Goal: Information Seeking & Learning: Learn about a topic

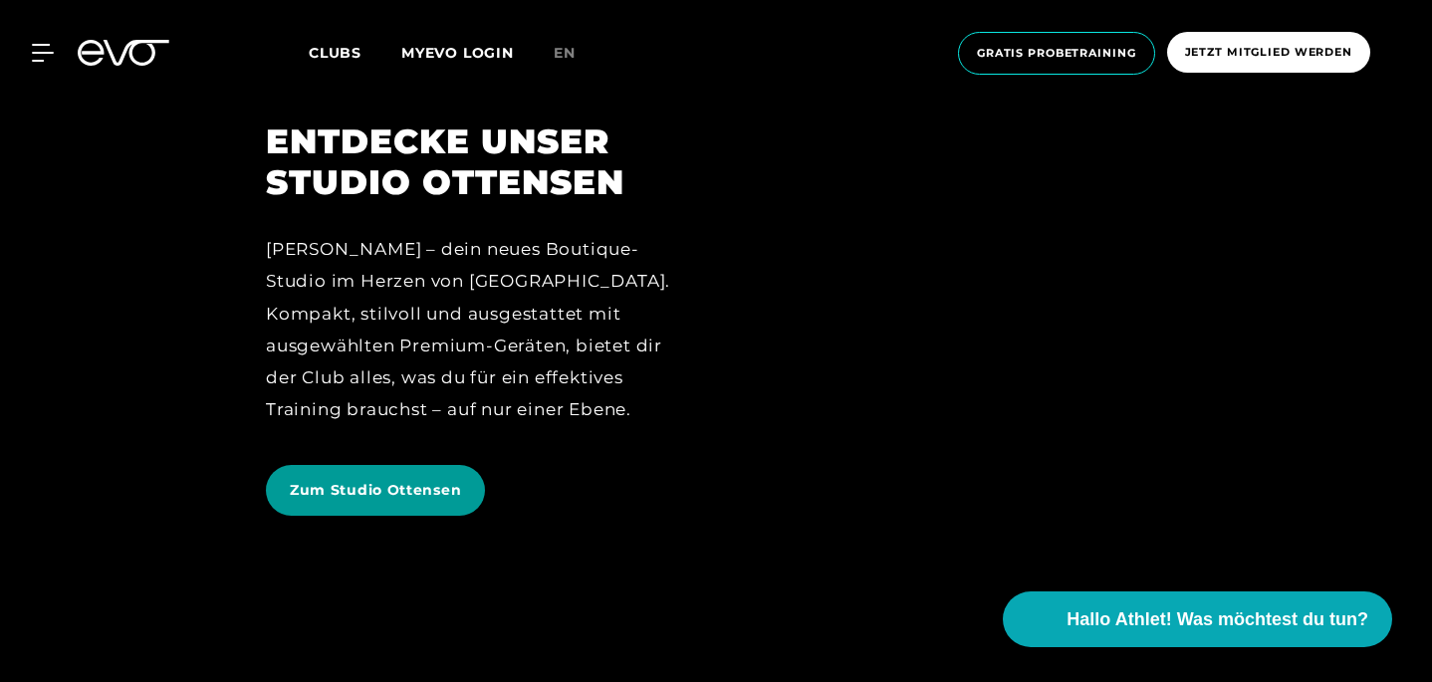
click at [297, 501] on span "Zum Studio Ottensen" at bounding box center [375, 490] width 171 height 21
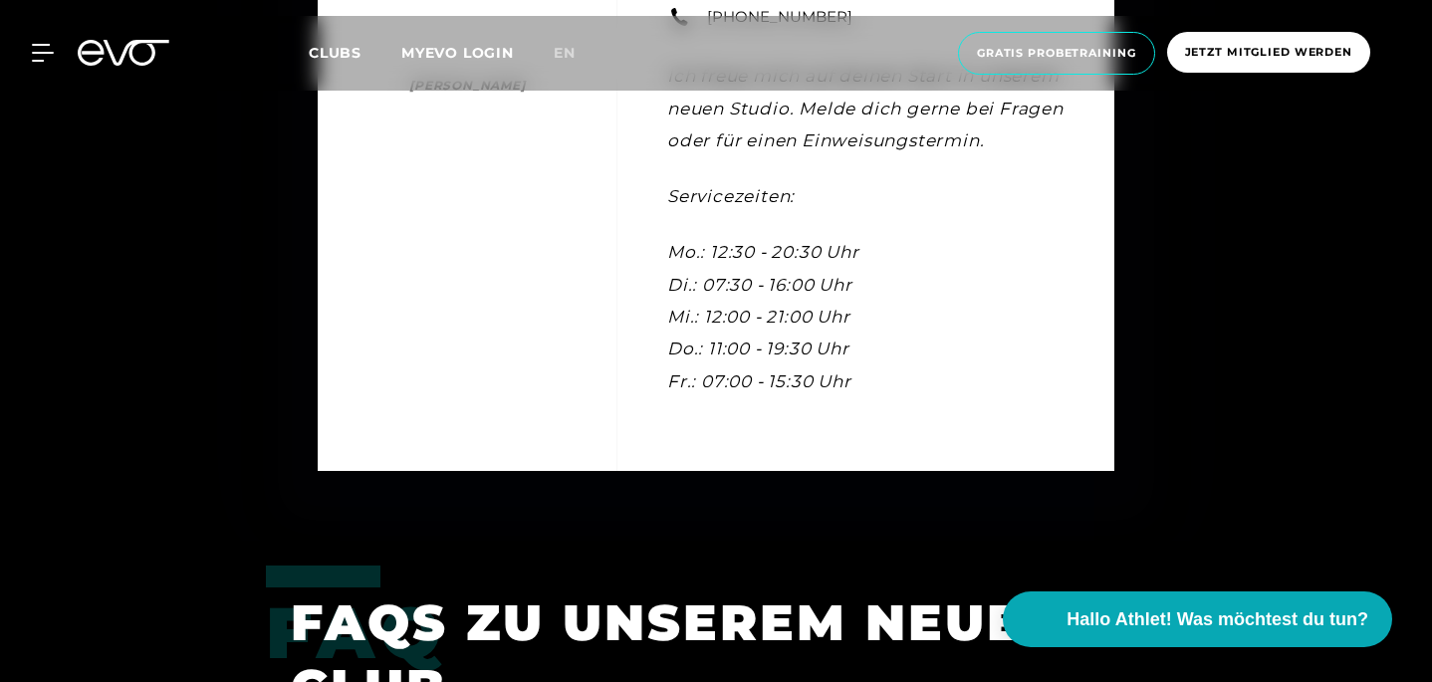
scroll to position [5702, 0]
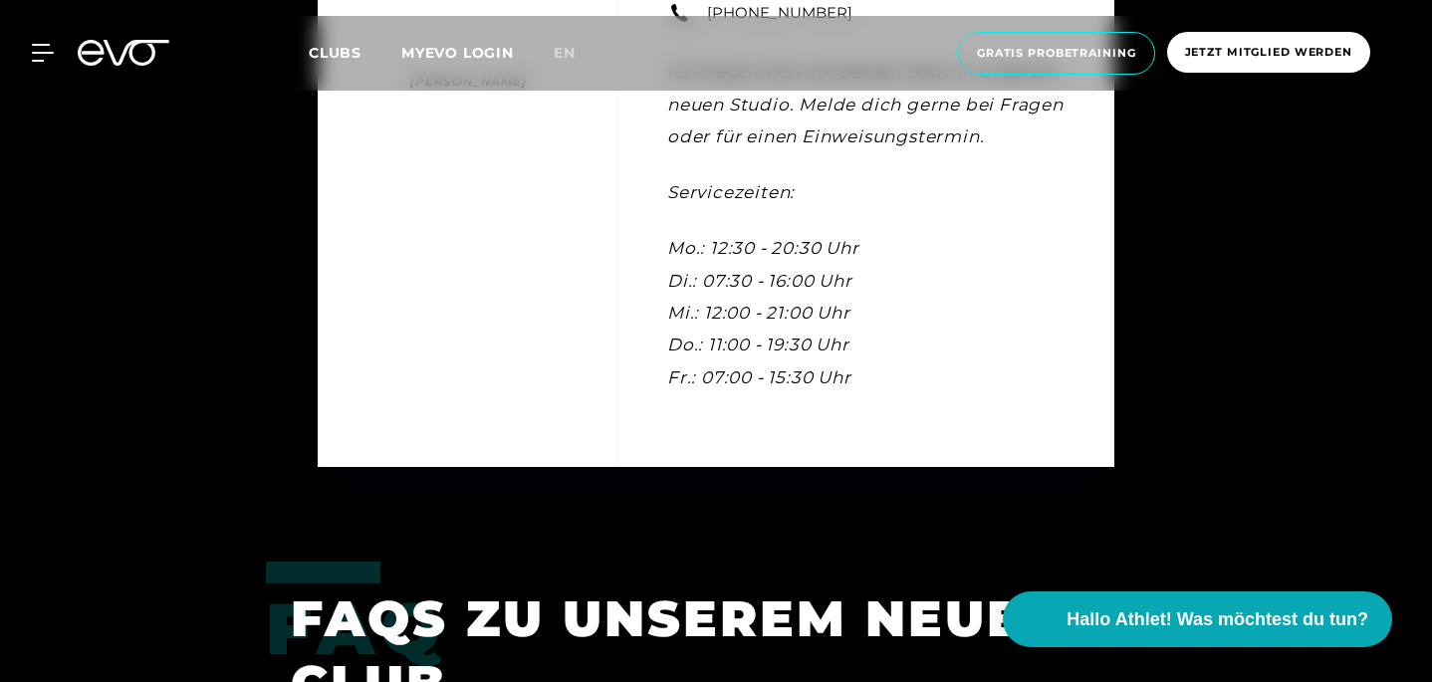
click at [87, 408] on div "Kontakt [PERSON_NAME] [PERSON_NAME] Gym Managerin [EMAIL_ADDRESS][DOMAIN_NAME] …" at bounding box center [716, 141] width 1432 height 792
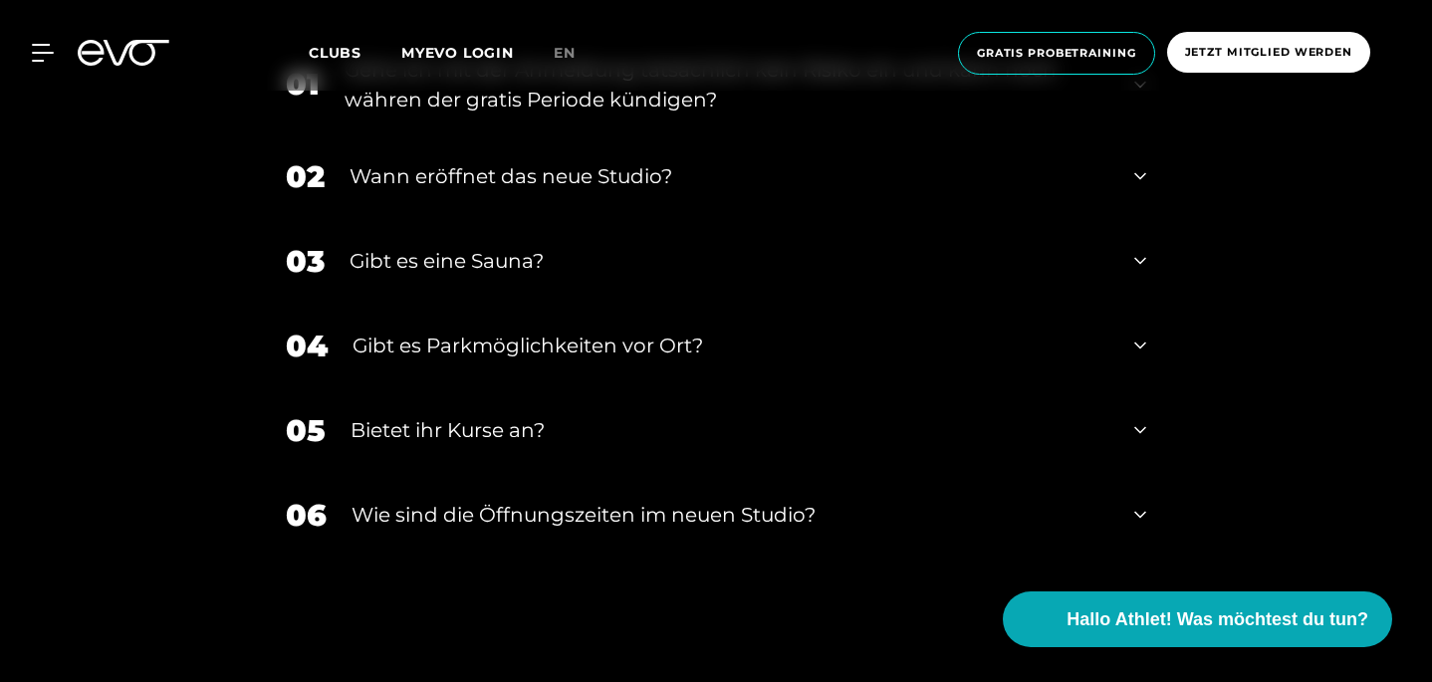
scroll to position [6541, 0]
click at [350, 190] on div "Wann eröffnet das neue Studio?" at bounding box center [730, 175] width 760 height 30
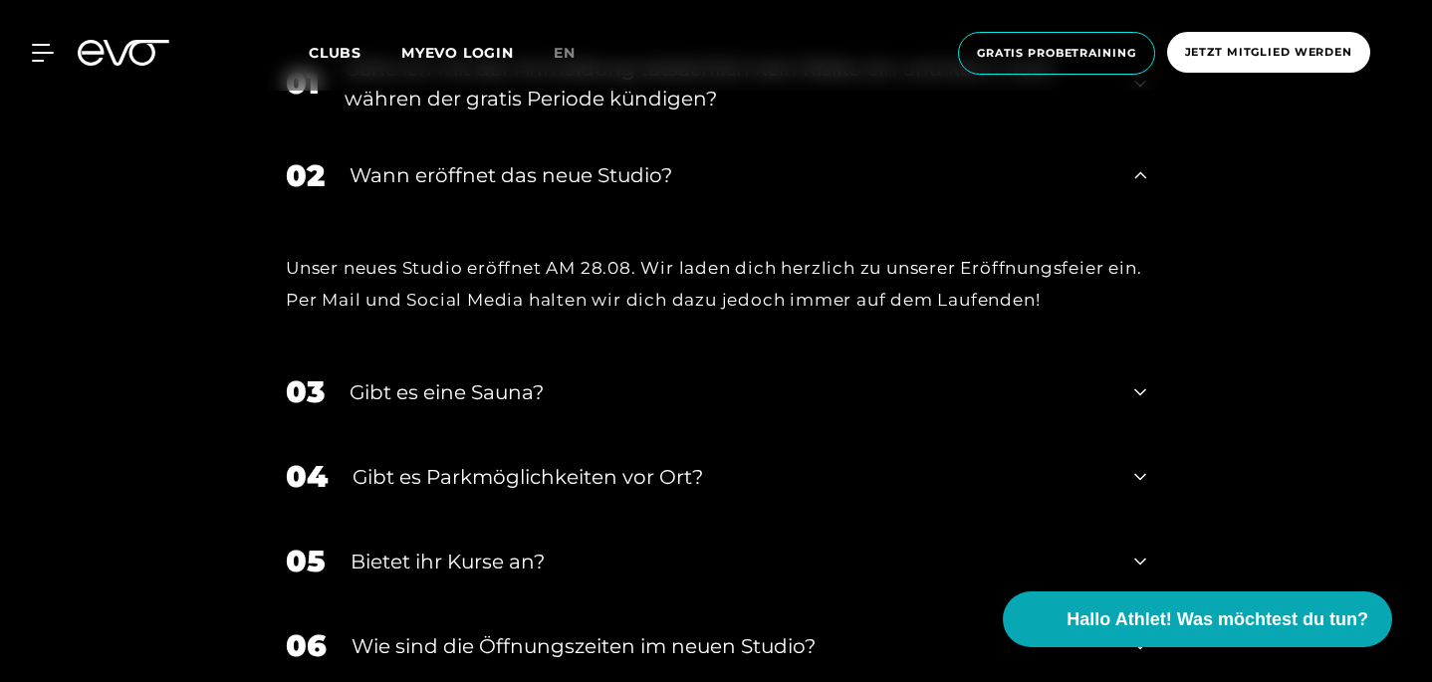
click at [350, 190] on div "Wann eröffnet das neue Studio?" at bounding box center [730, 175] width 760 height 30
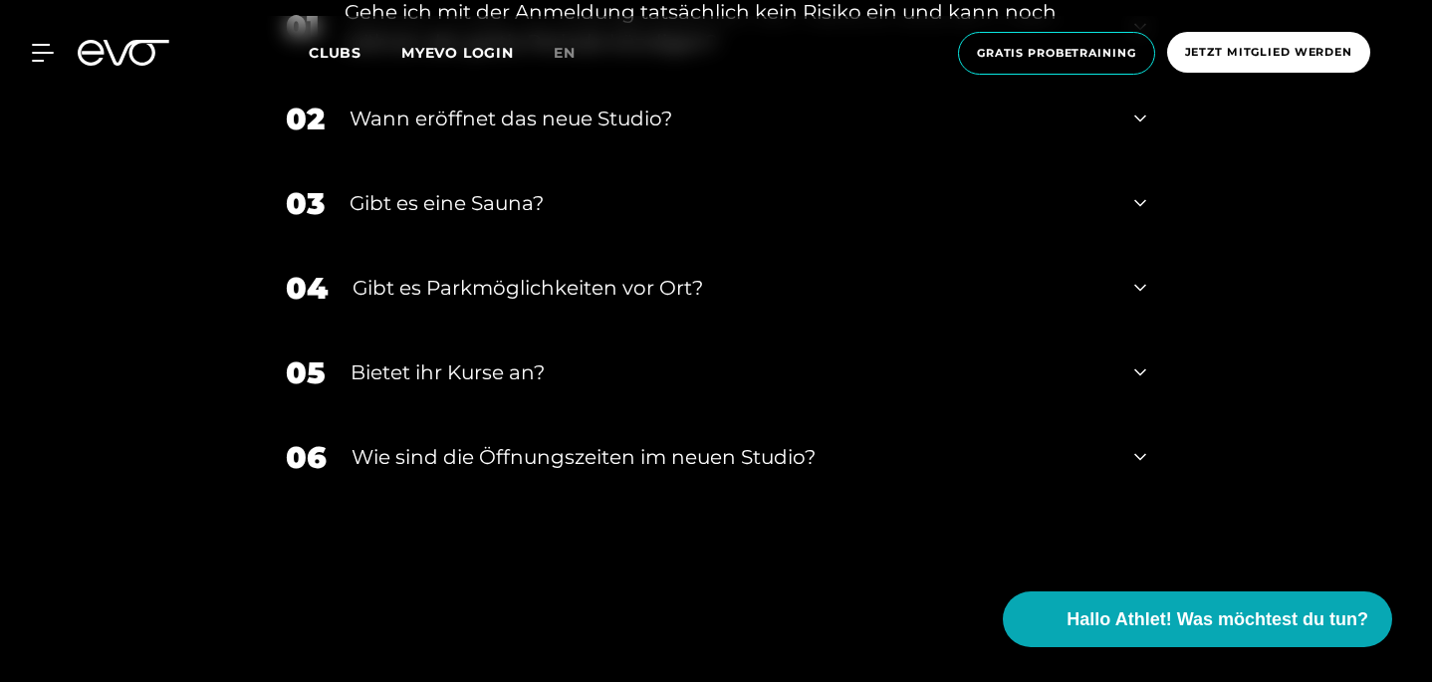
scroll to position [6618, 0]
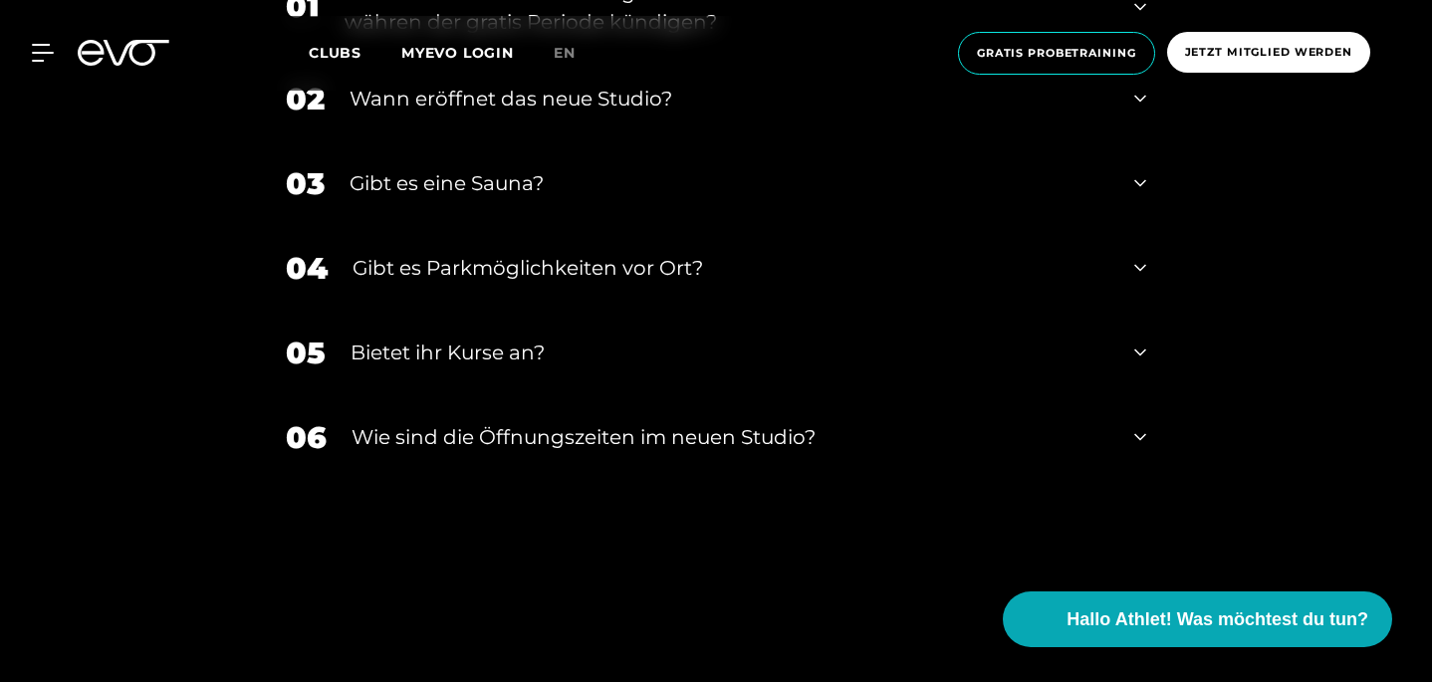
click at [350, 198] on div "Gibt es eine Sauna?" at bounding box center [730, 183] width 760 height 30
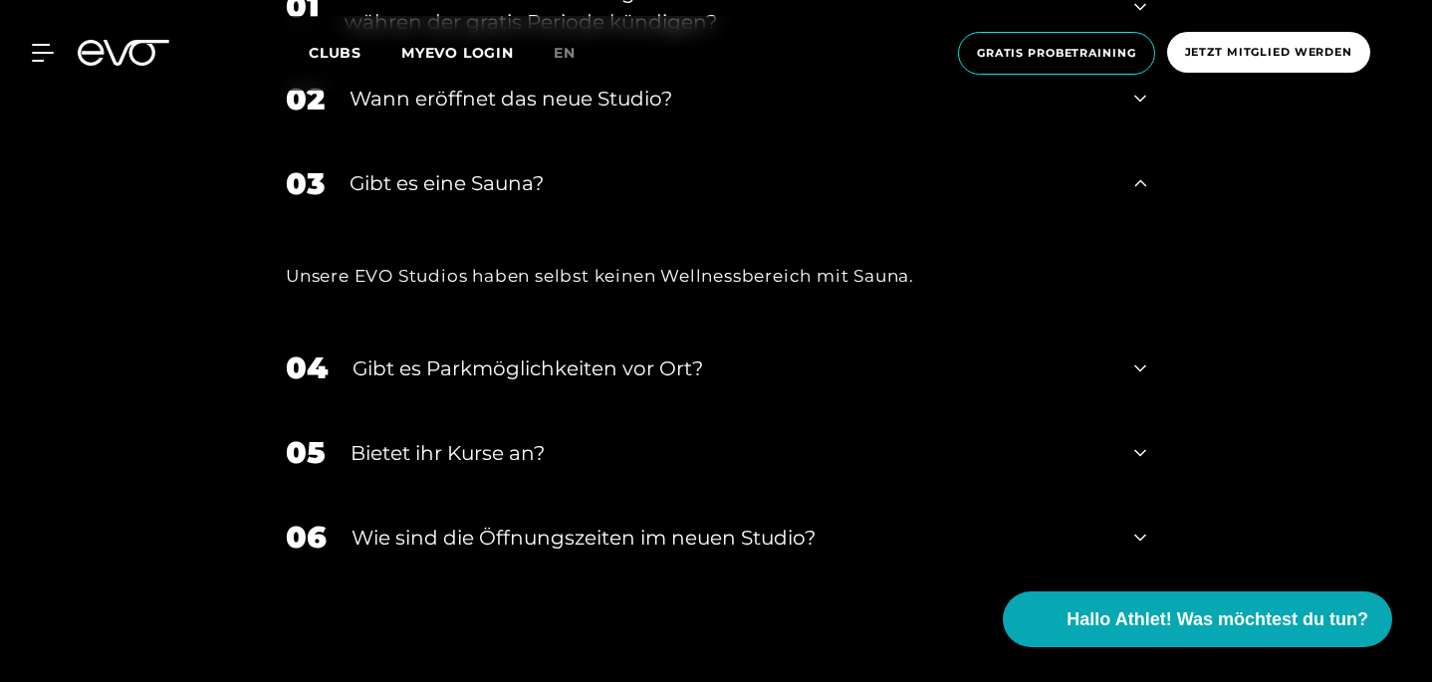
click at [350, 198] on div "Gibt es eine Sauna?" at bounding box center [730, 183] width 760 height 30
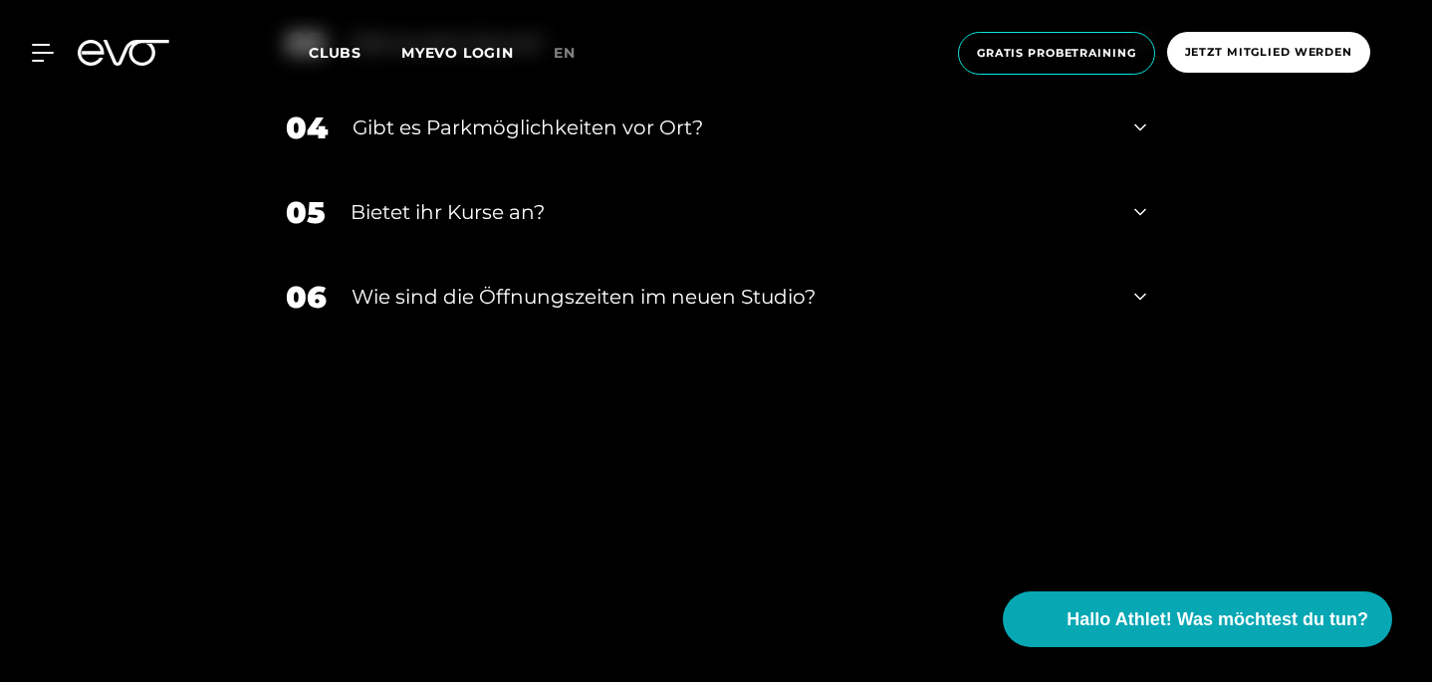
scroll to position [6764, 0]
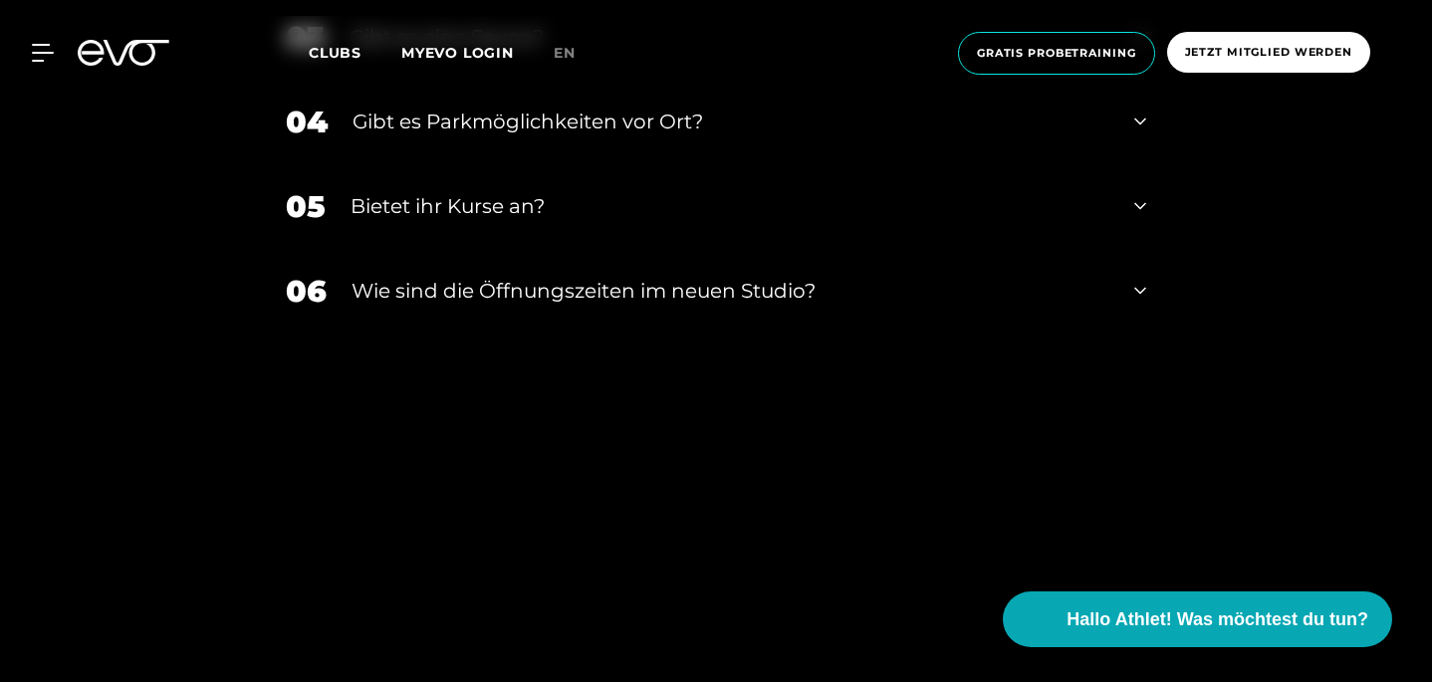
click at [351, 221] on div "Bietet ihr Kurse an?" at bounding box center [730, 206] width 759 height 30
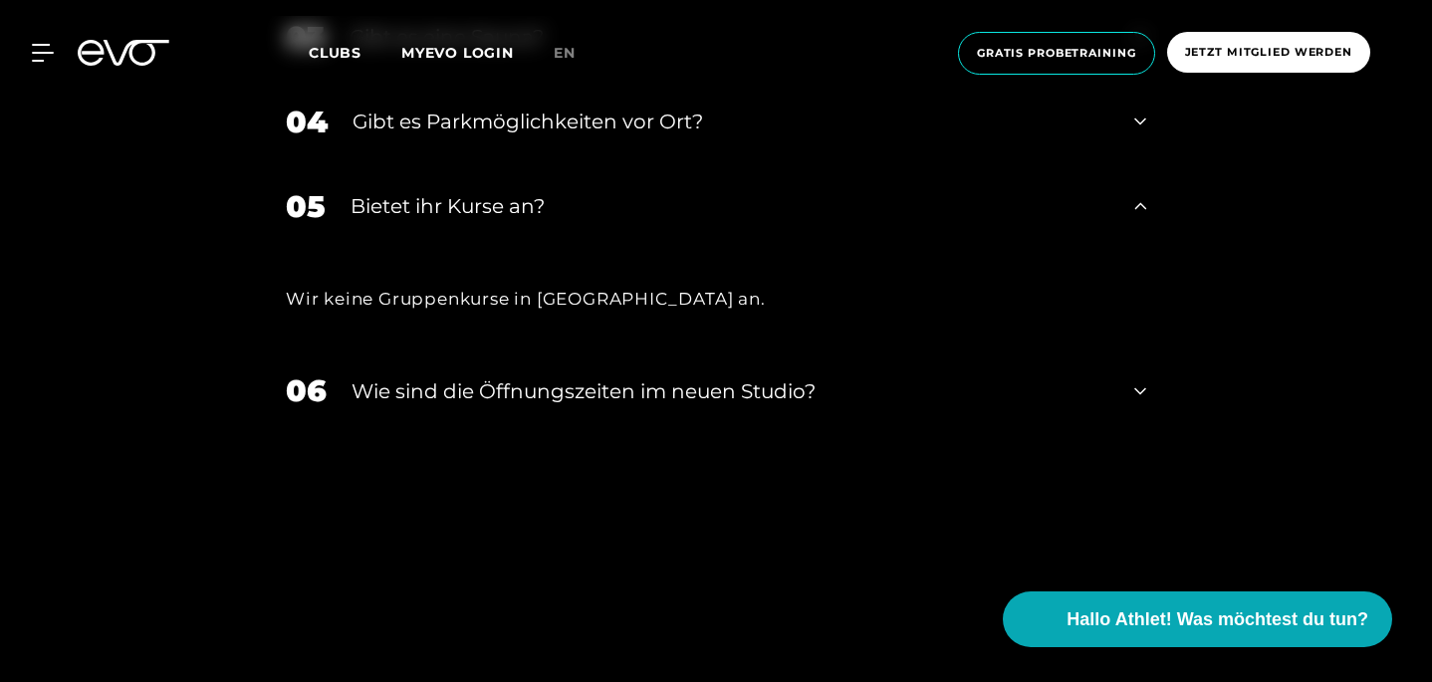
click at [351, 221] on div "Bietet ihr Kurse an?" at bounding box center [730, 206] width 759 height 30
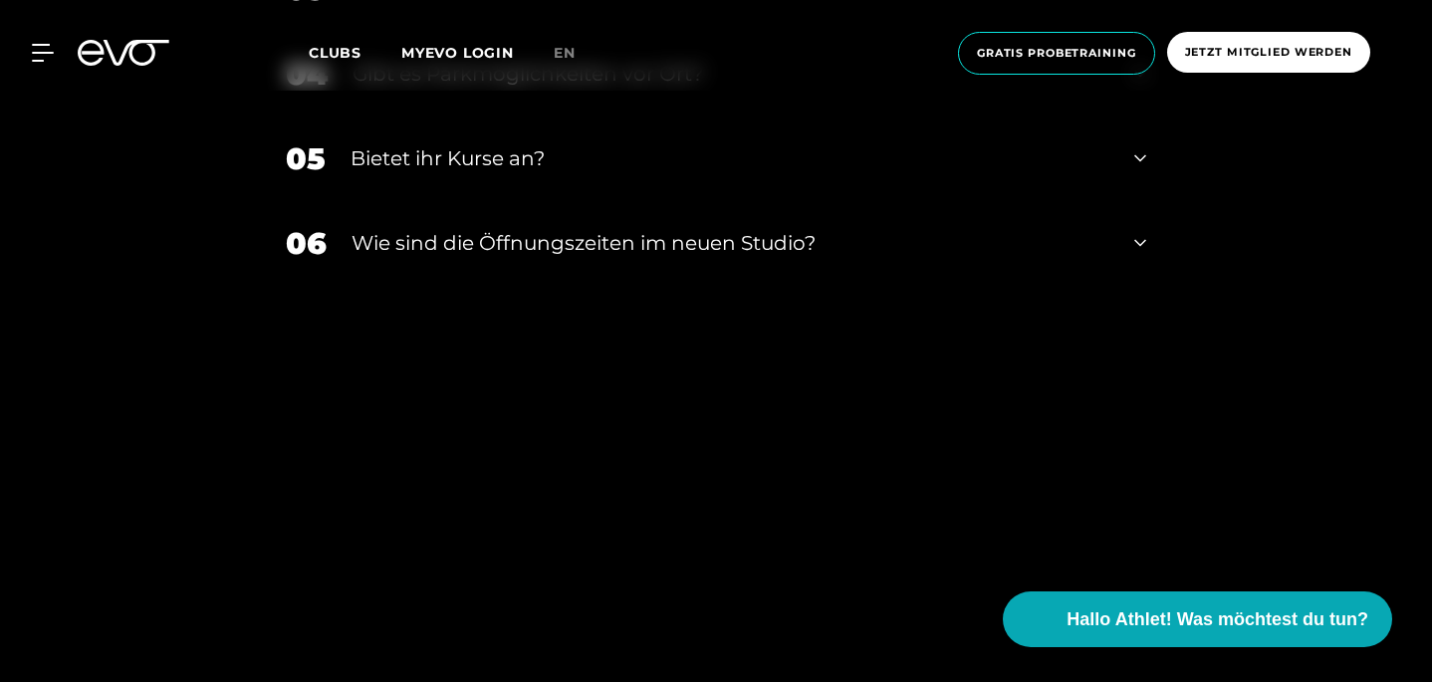
scroll to position [6815, 0]
click at [352, 255] on div "​Wie sind die Öffnungszeiten im neuen Studio?" at bounding box center [731, 240] width 758 height 30
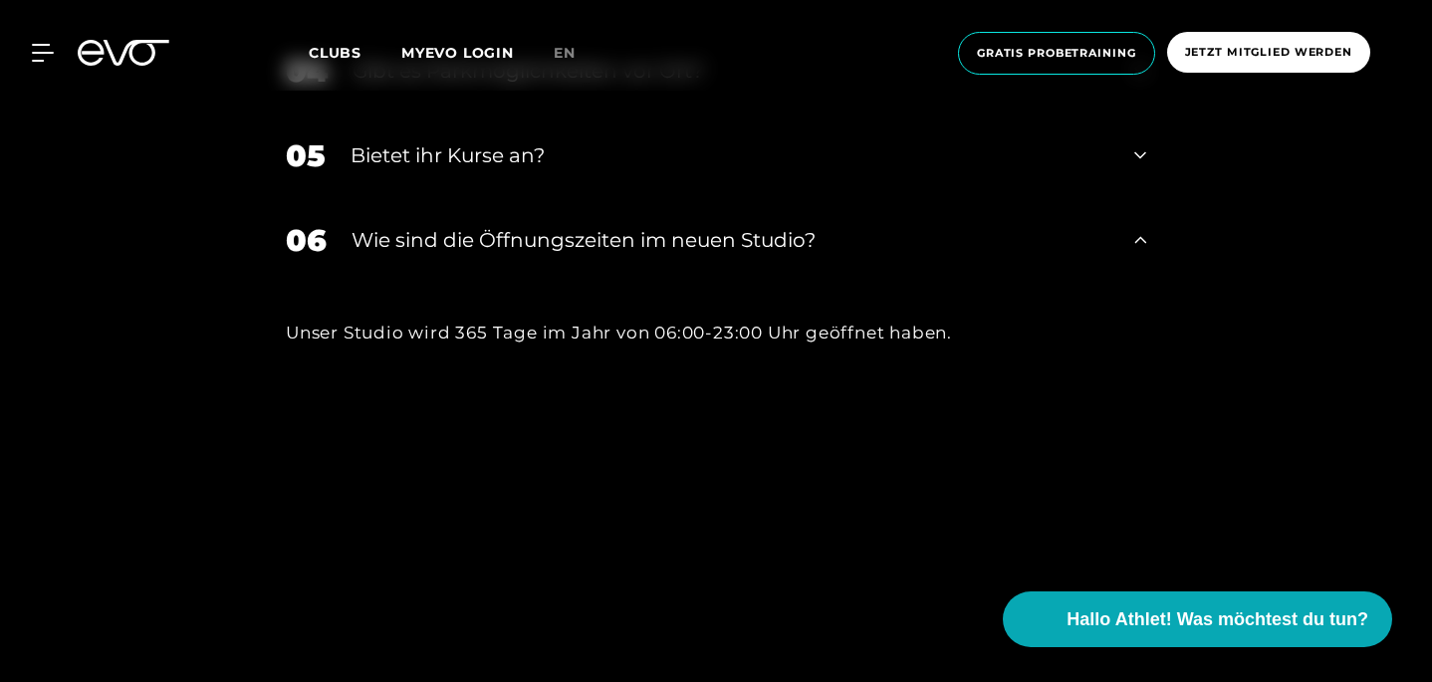
click at [352, 255] on div "​Wie sind die Öffnungszeiten im neuen Studio?" at bounding box center [731, 240] width 758 height 30
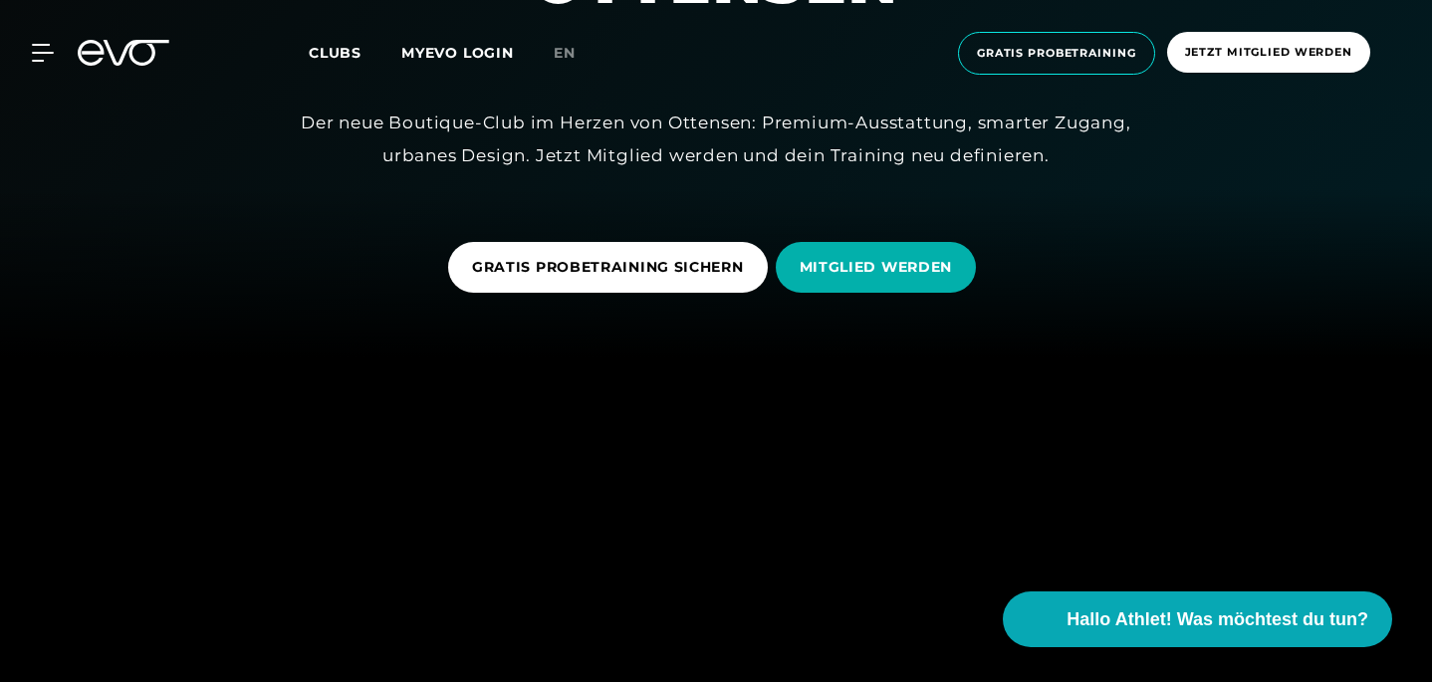
scroll to position [0, 0]
